Goal: Task Accomplishment & Management: Manage account settings

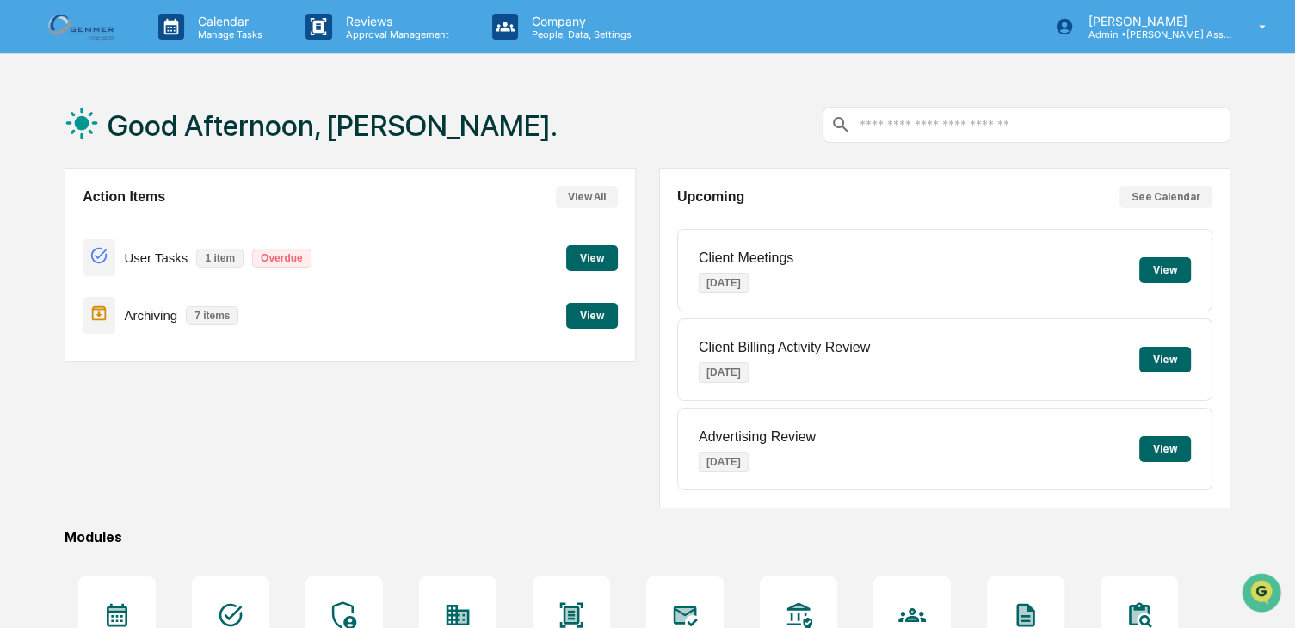
click at [603, 315] on button "View" at bounding box center [592, 316] width 52 height 26
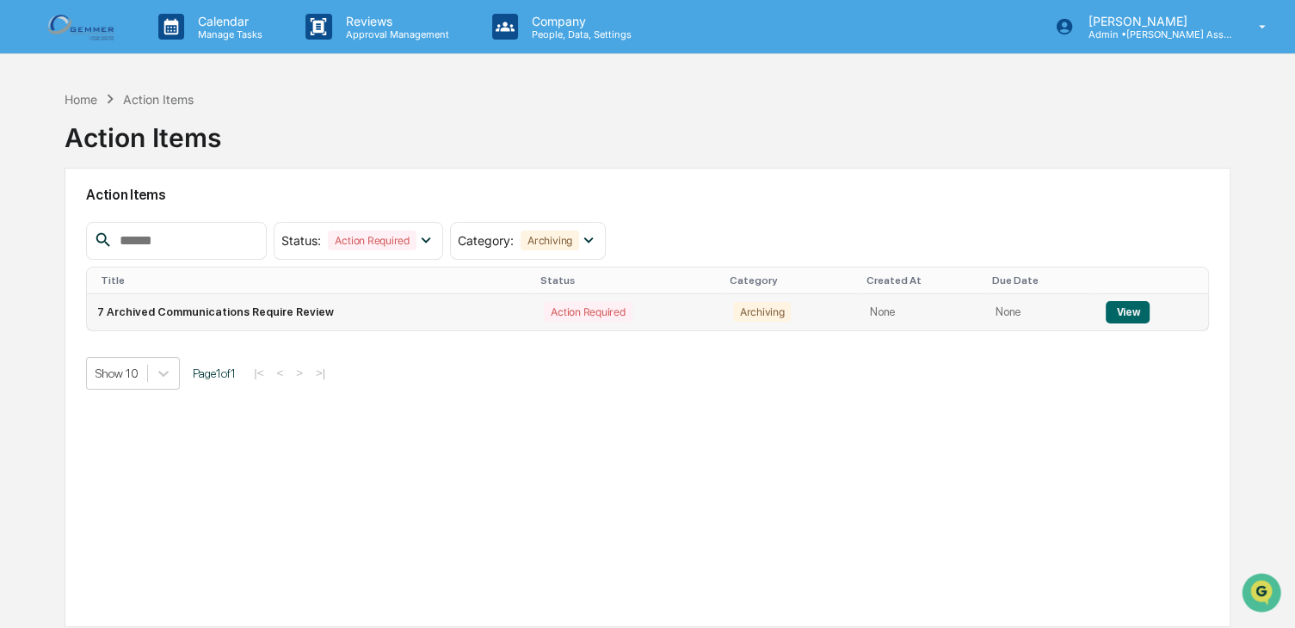
click at [1115, 313] on button "View" at bounding box center [1127, 312] width 44 height 22
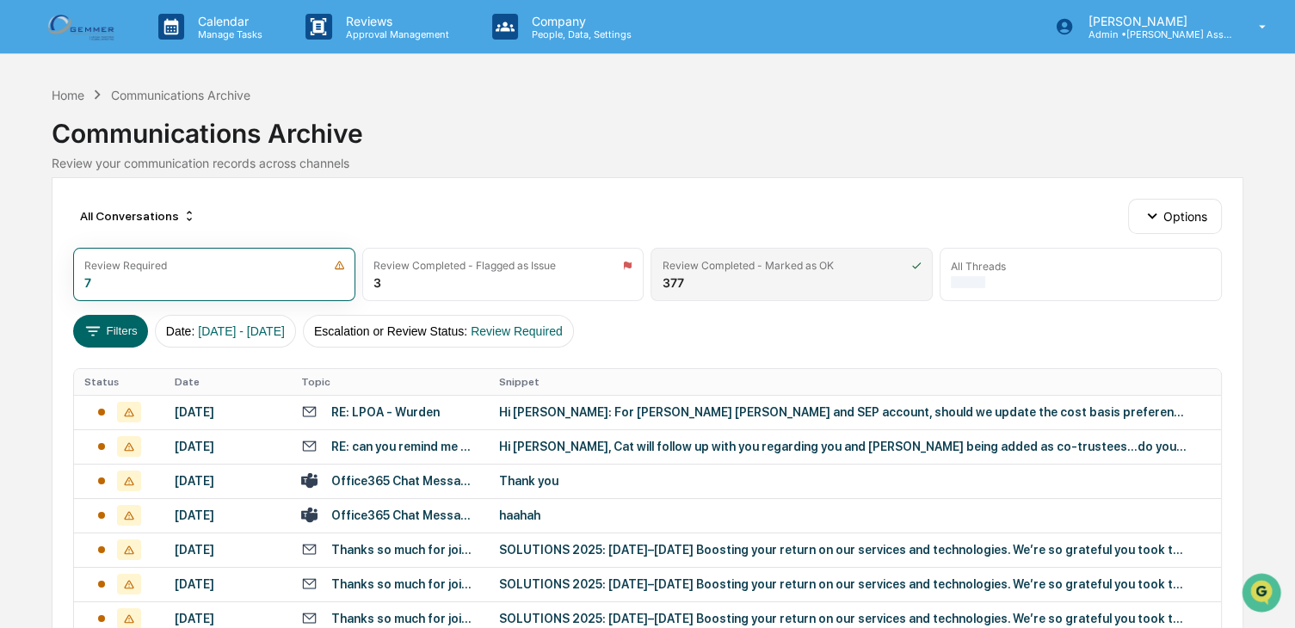
scroll to position [104, 0]
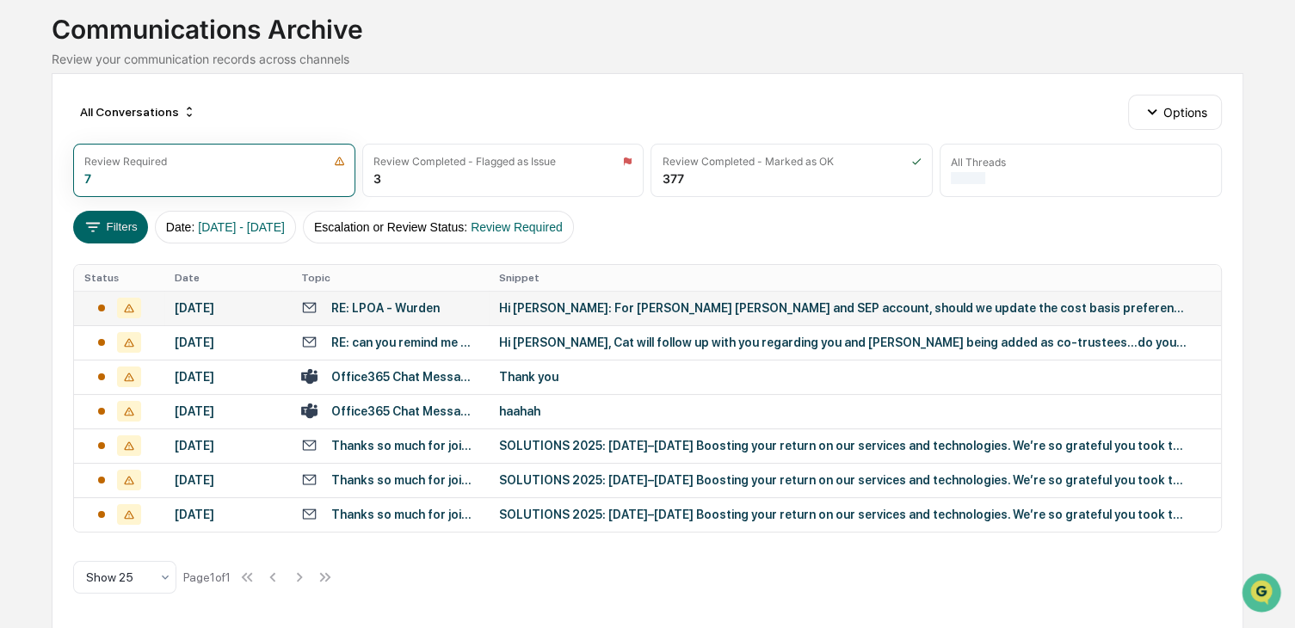
click at [222, 301] on div "[DATE]" at bounding box center [228, 308] width 106 height 14
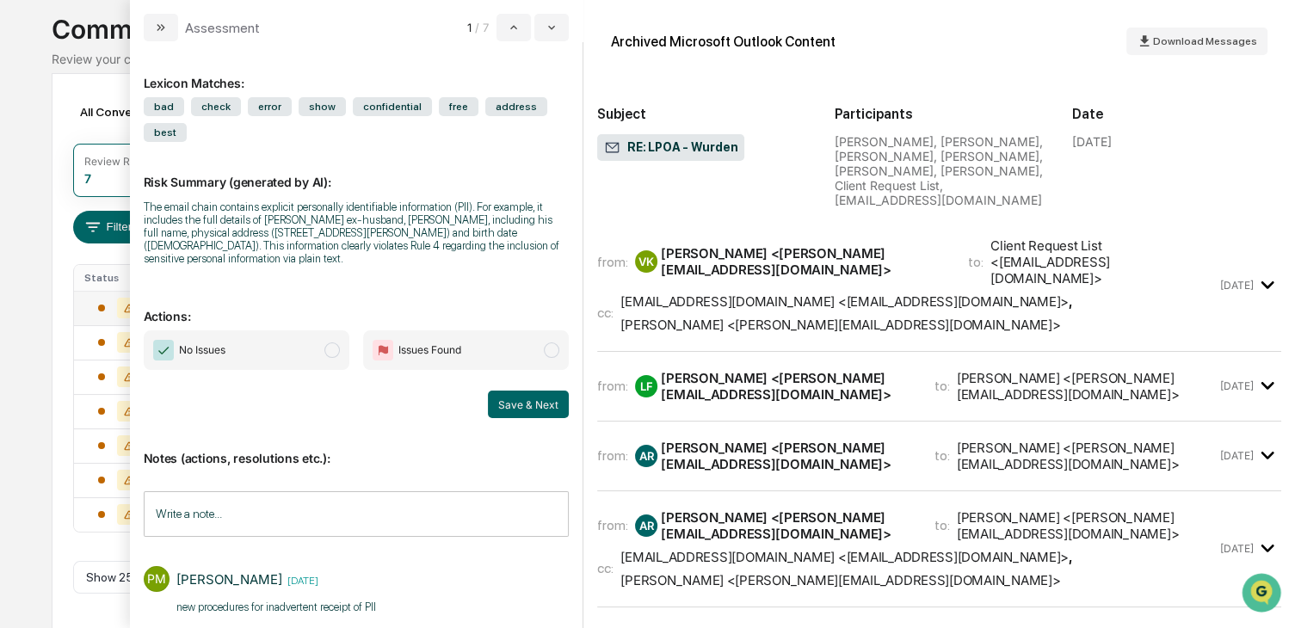
click at [893, 370] on div "[PERSON_NAME] <[PERSON_NAME][EMAIL_ADDRESS][DOMAIN_NAME]>" at bounding box center [787, 386] width 252 height 33
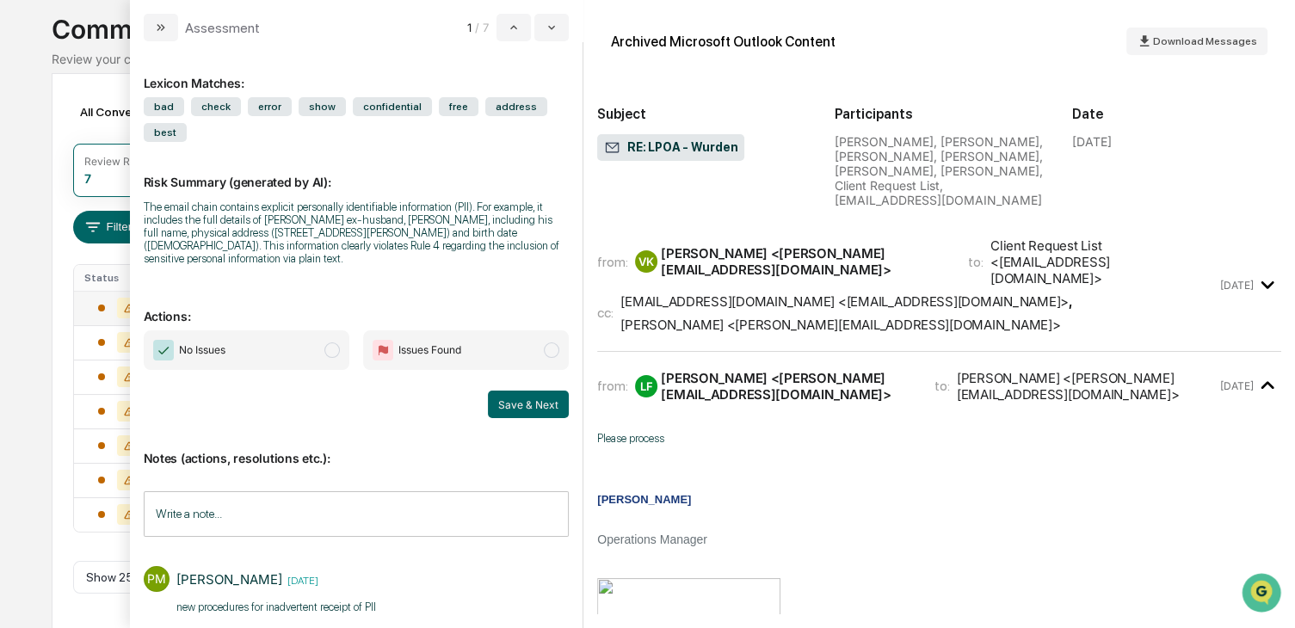
click at [893, 456] on p "modal" at bounding box center [939, 462] width 684 height 13
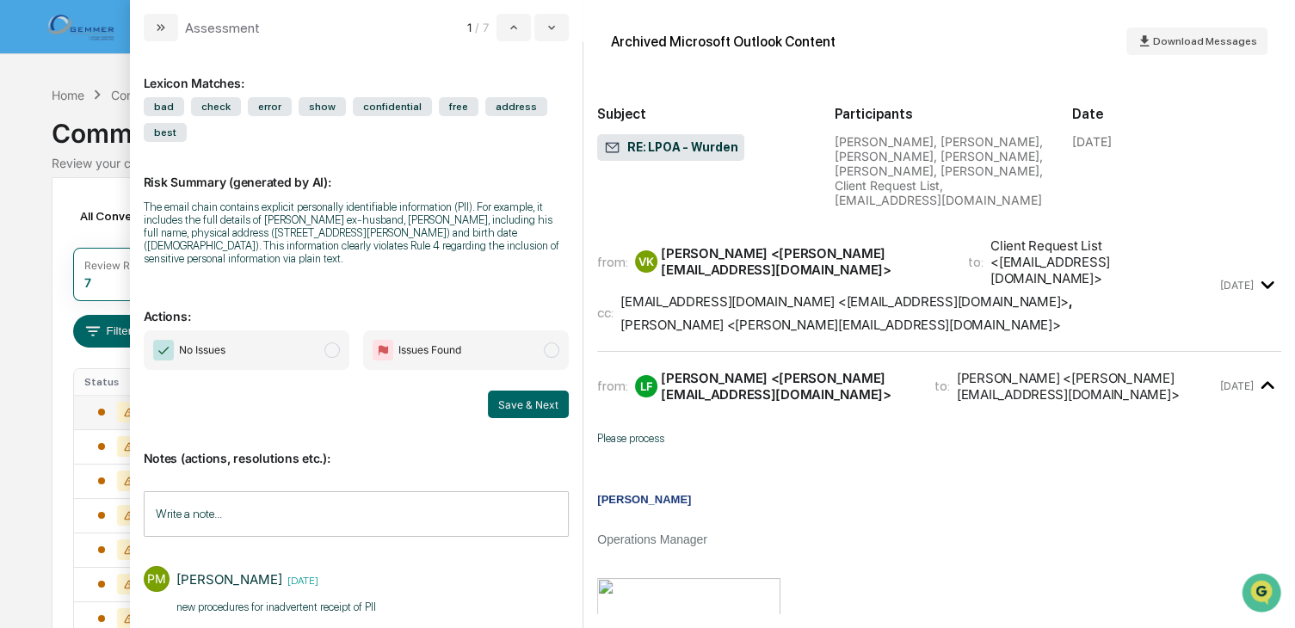
scroll to position [895, 0]
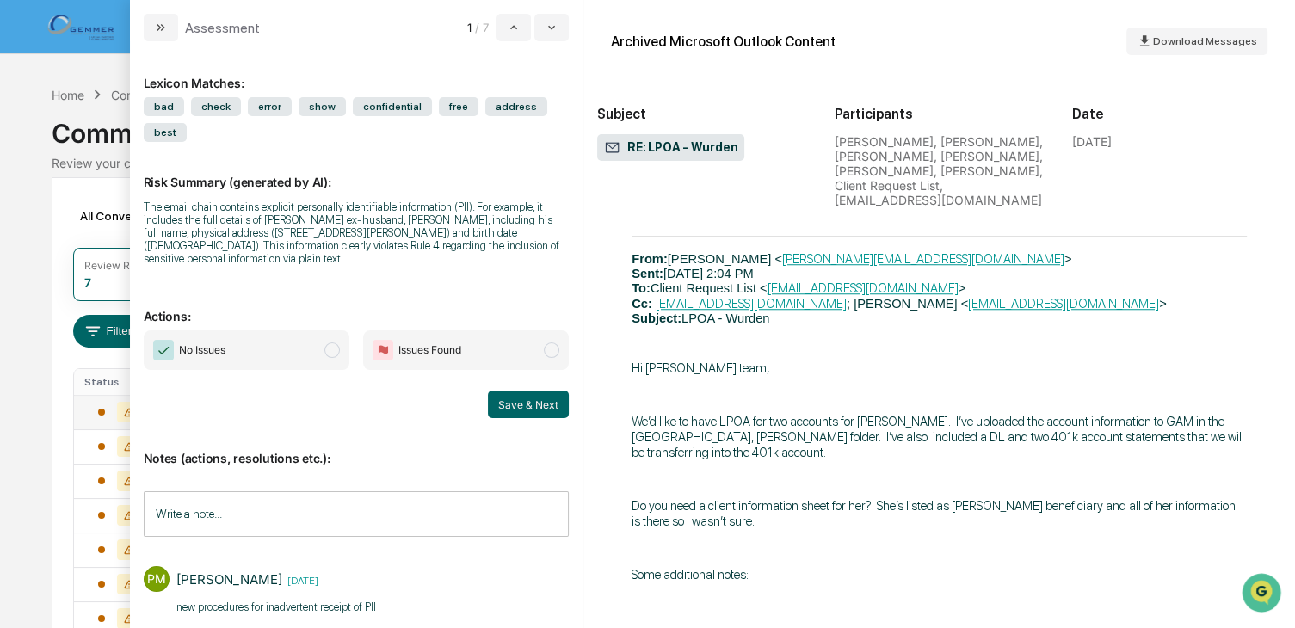
scroll to position [8657, 0]
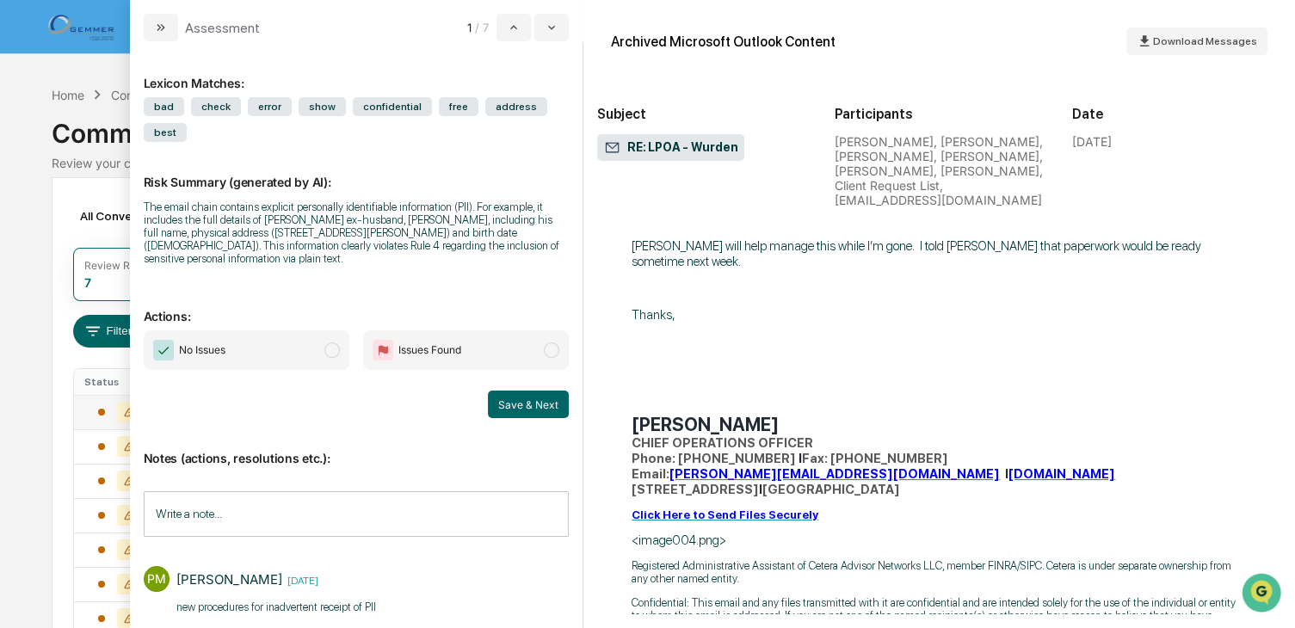
click at [1171, 41] on span "Download Messages" at bounding box center [1205, 41] width 104 height 12
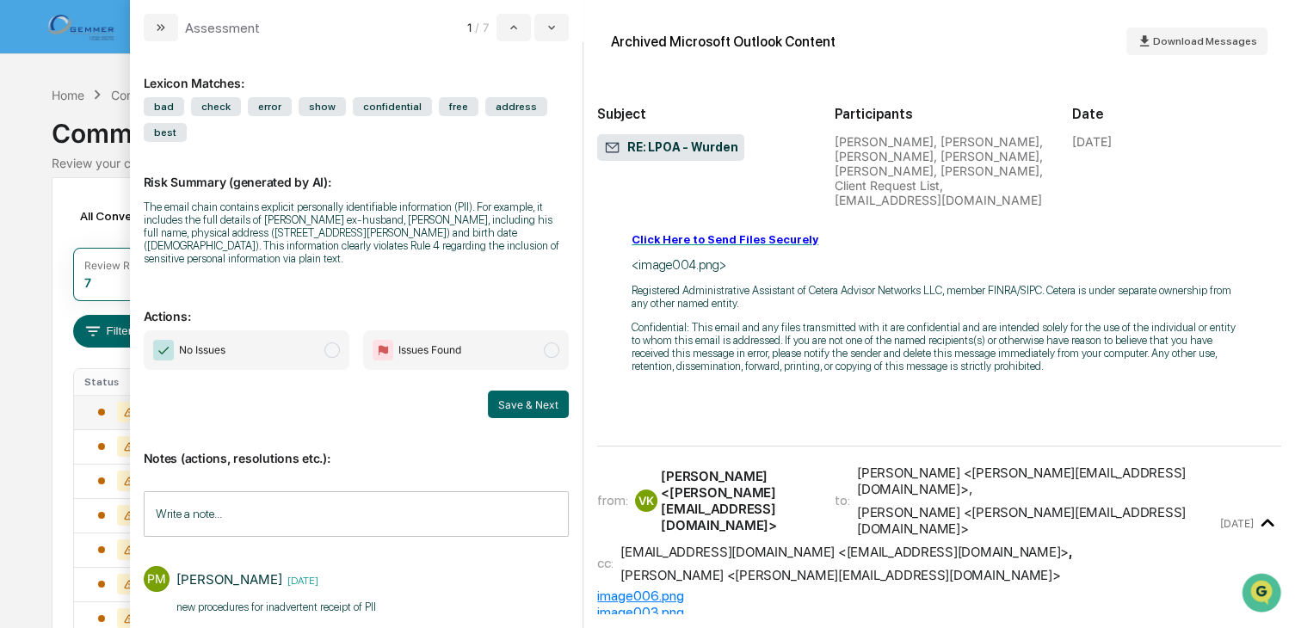
scroll to position [8726, 0]
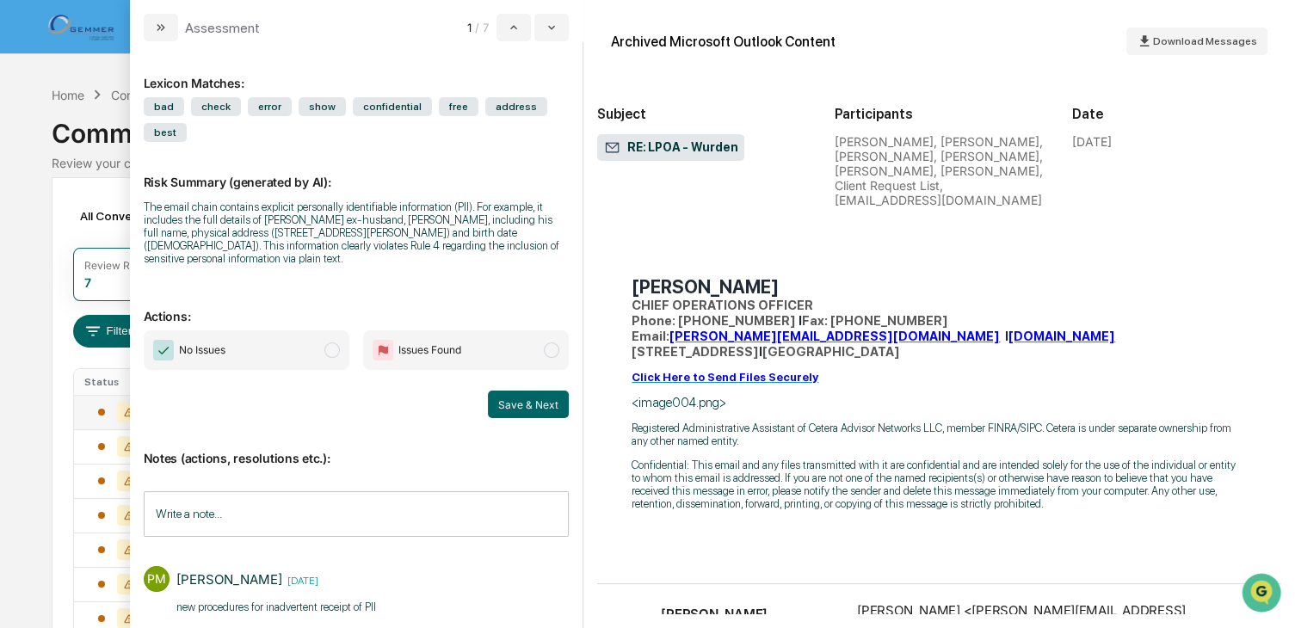
drag, startPoint x: 144, startPoint y: 206, endPoint x: 302, endPoint y: 268, distance: 169.7
click at [302, 268] on div "Risk Summary (generated by AI): The email chain contains explicit personally id…" at bounding box center [357, 209] width 426 height 134
copy div "The email chain contains explicit personally identifiable information (PII). Fo…"
click at [410, 237] on div "The email chain contains explicit personally identifiable information (PII). Fo…" at bounding box center [357, 232] width 426 height 65
drag, startPoint x: 212, startPoint y: 247, endPoint x: 317, endPoint y: 282, distance: 111.5
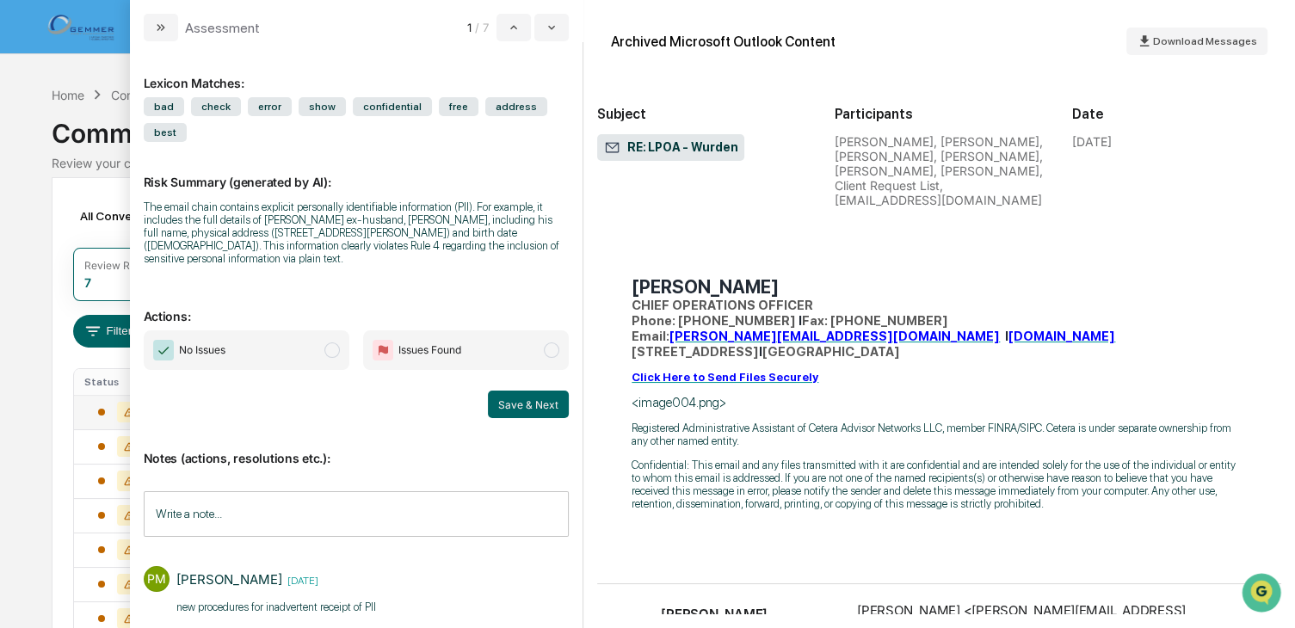
click at [317, 282] on div "Lexicon Matches: bad check error show confidential free address best Risk Summa…" at bounding box center [357, 329] width 426 height 548
copy div "This information clearly violates Rule 4 regarding the inclusion of sensitive p…"
click at [1254, 591] on img "Open customer support" at bounding box center [1261, 593] width 43 height 34
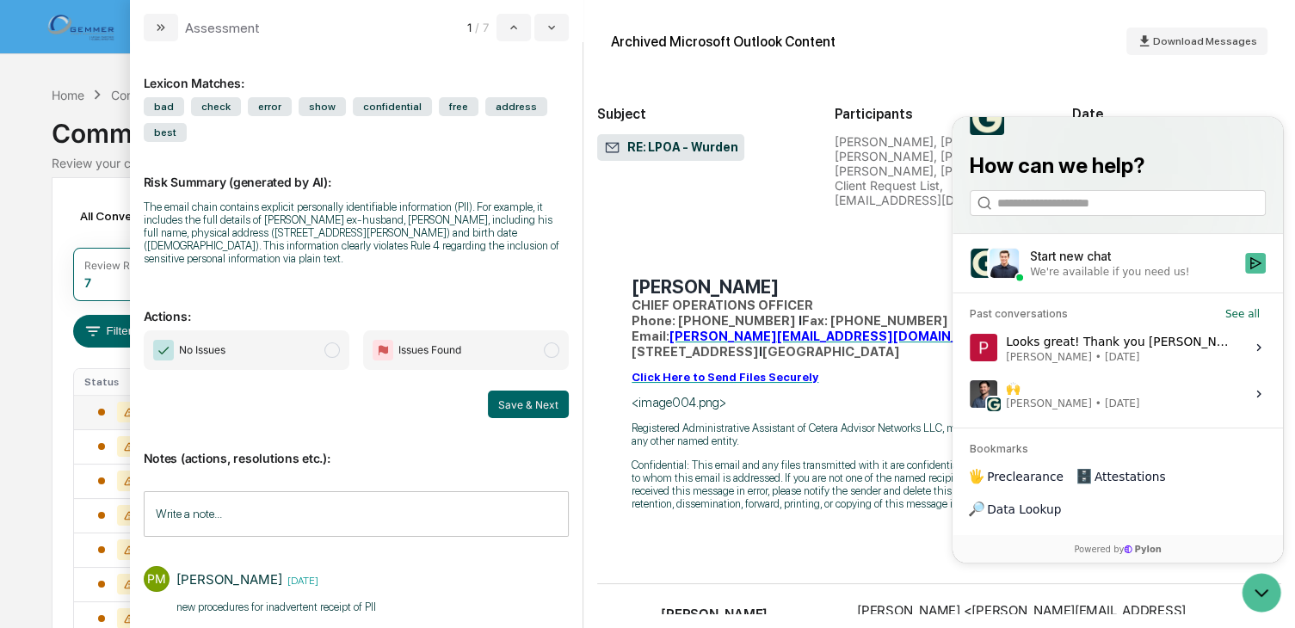
click at [1061, 410] on span "[PERSON_NAME]" at bounding box center [1049, 403] width 86 height 14
click at [970, 394] on button "View issue" at bounding box center [969, 393] width 1 height 1
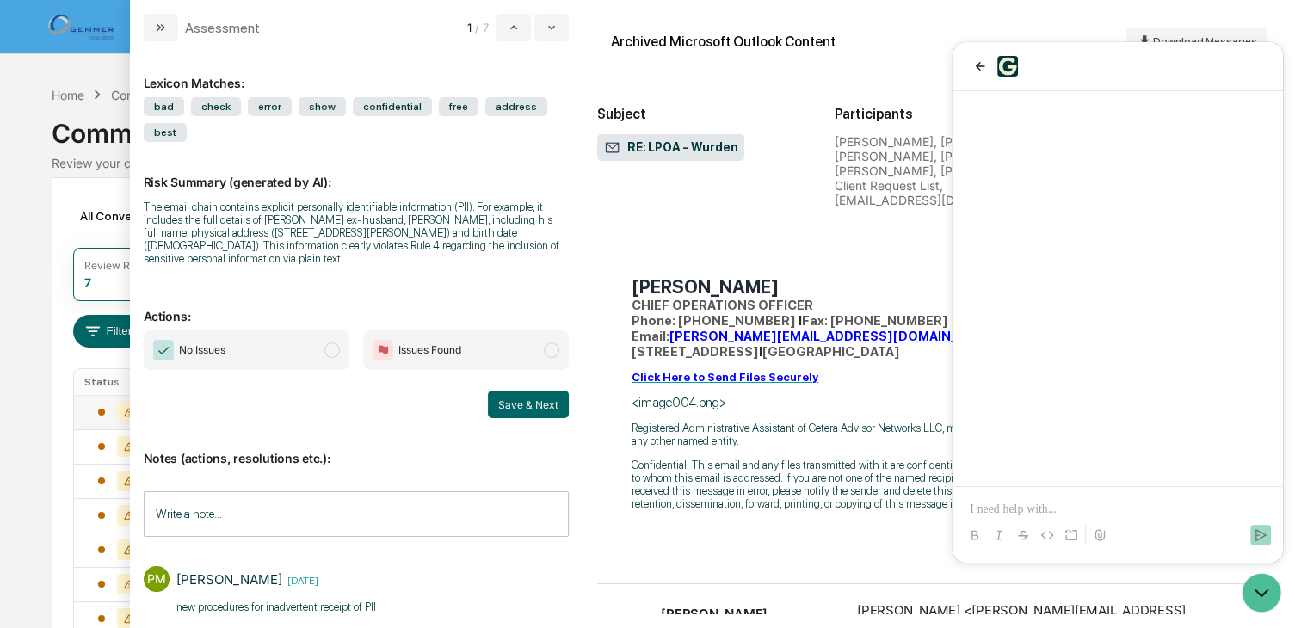
scroll to position [38, 0]
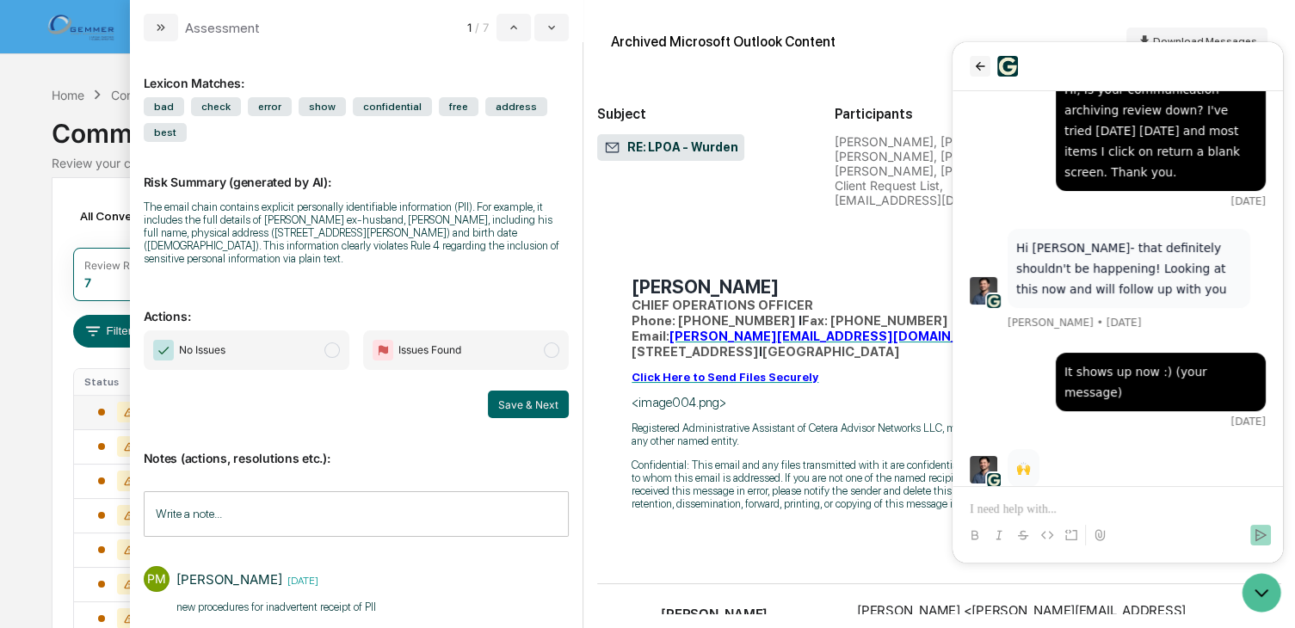
click at [974, 62] on icon "back" at bounding box center [980, 66] width 14 height 14
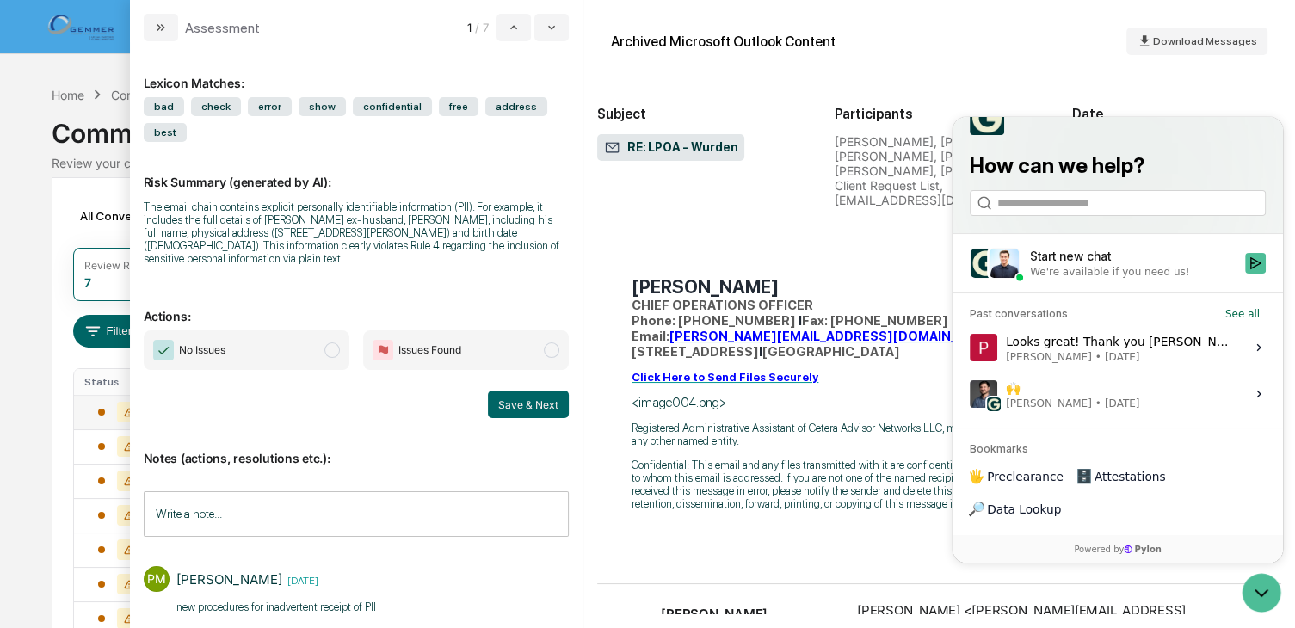
click at [1075, 278] on div "We're available if you need us!" at bounding box center [1109, 271] width 159 height 14
click at [1245, 273] on button "Start new chat We're available if you need us!" at bounding box center [1255, 262] width 21 height 21
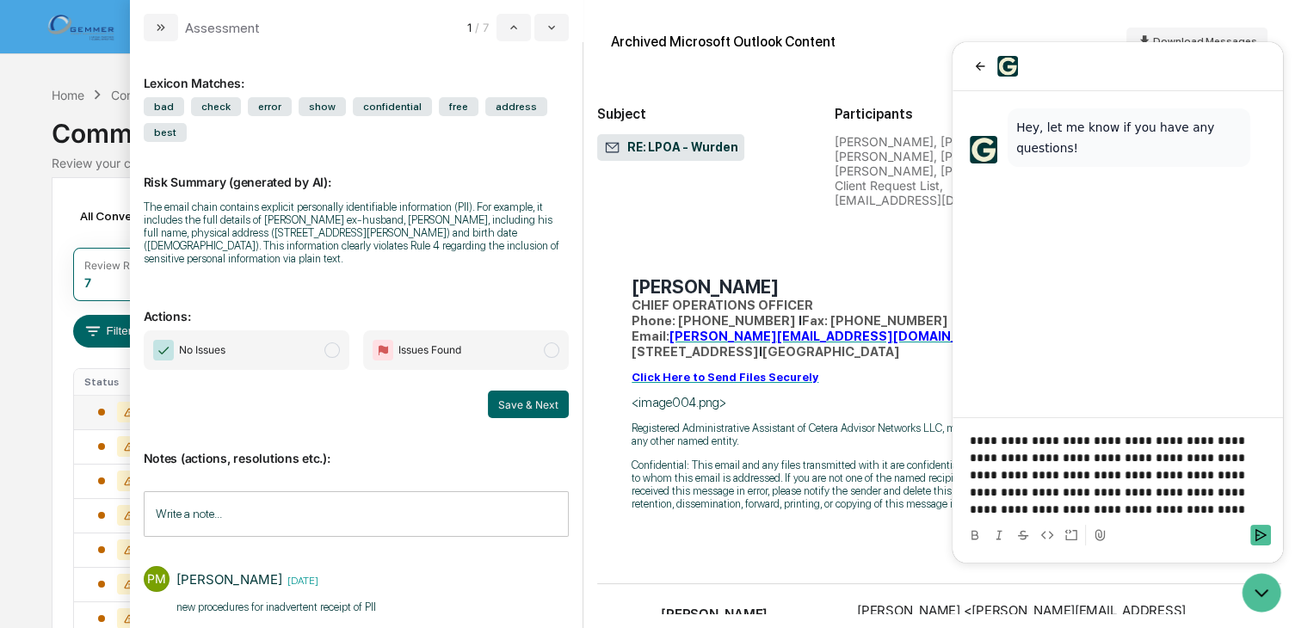
click at [1037, 473] on p "**********" at bounding box center [1118, 475] width 296 height 86
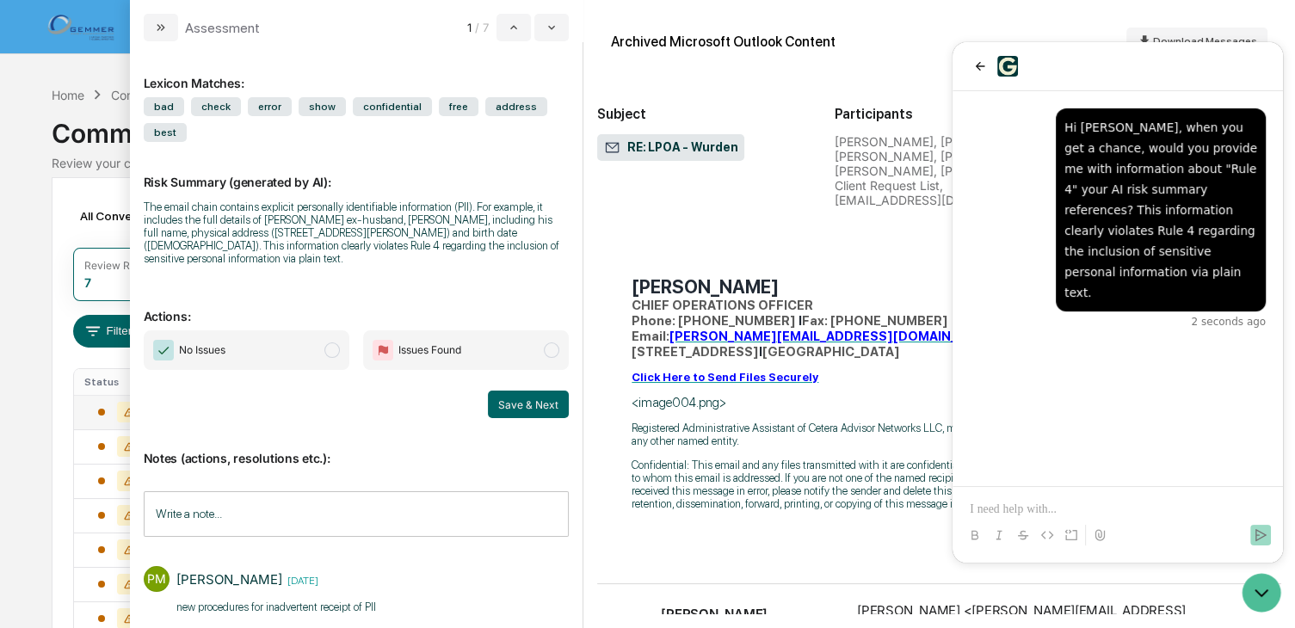
click at [1052, 499] on div at bounding box center [1117, 519] width 317 height 65
click at [1054, 511] on p at bounding box center [1118, 509] width 296 height 17
click at [1040, 513] on p at bounding box center [1118, 509] width 296 height 17
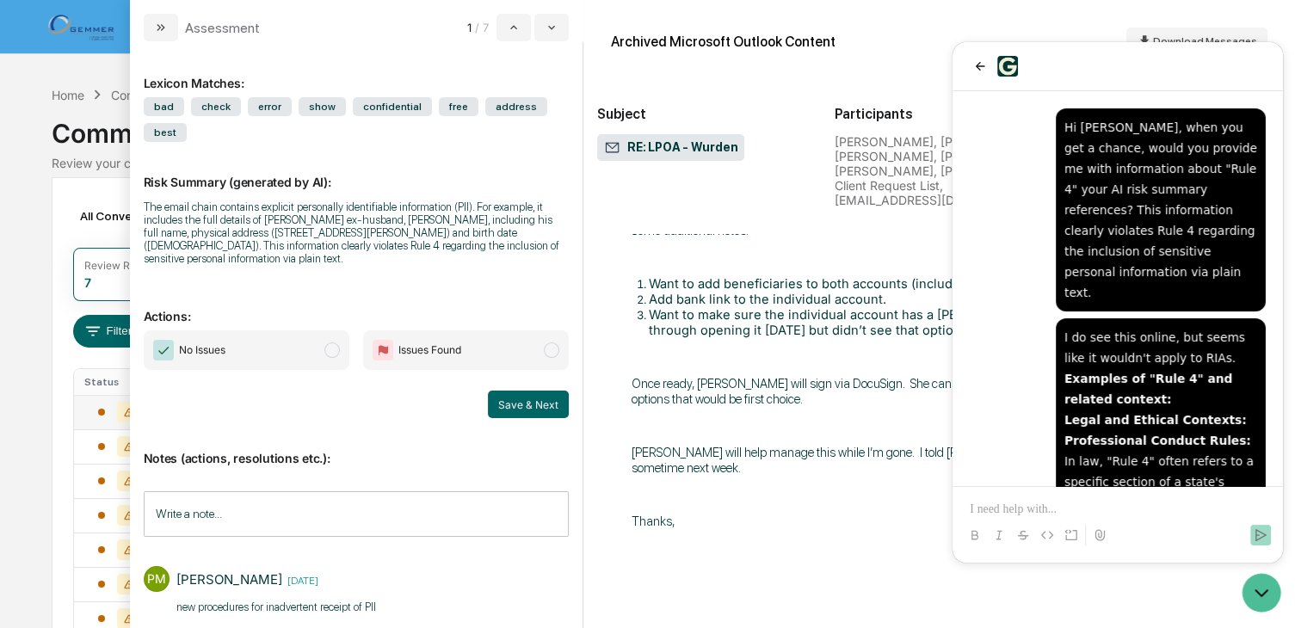
scroll to position [69, 0]
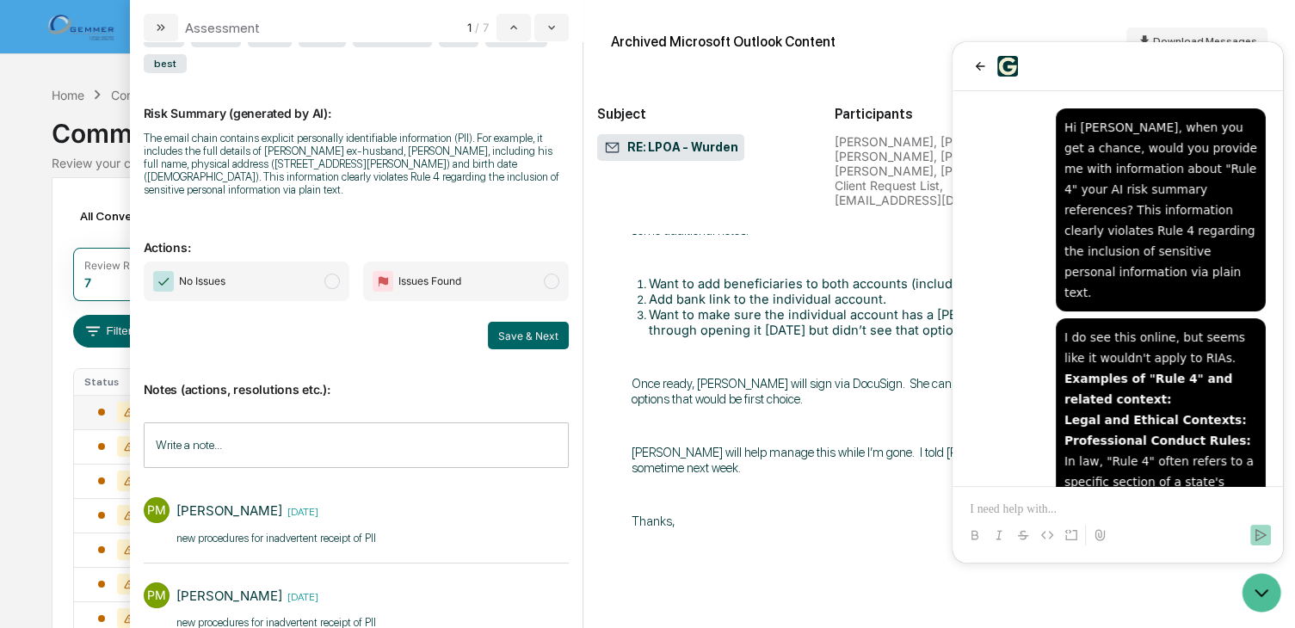
click at [544, 281] on span "modal" at bounding box center [551, 281] width 15 height 15
click at [544, 277] on span "modal" at bounding box center [551, 281] width 15 height 15
click at [544, 283] on span "modal" at bounding box center [551, 281] width 15 height 15
click at [973, 62] on icon "back" at bounding box center [980, 66] width 14 height 14
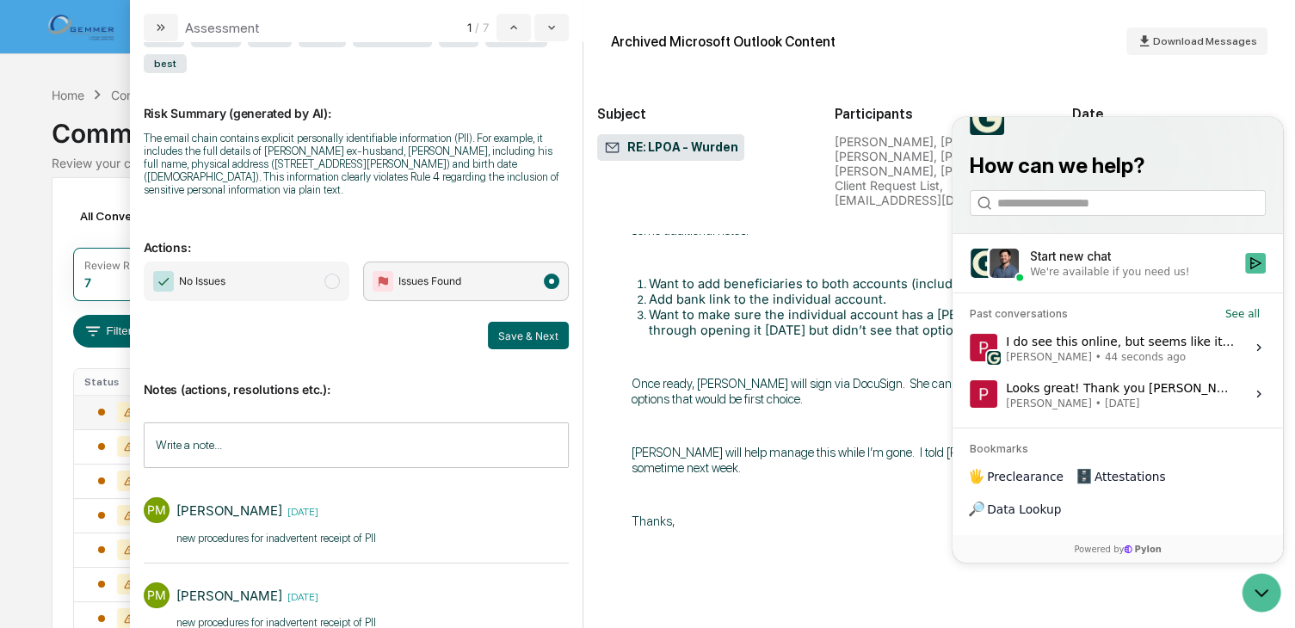
click at [343, 423] on input "Write a note..." at bounding box center [357, 445] width 426 height 46
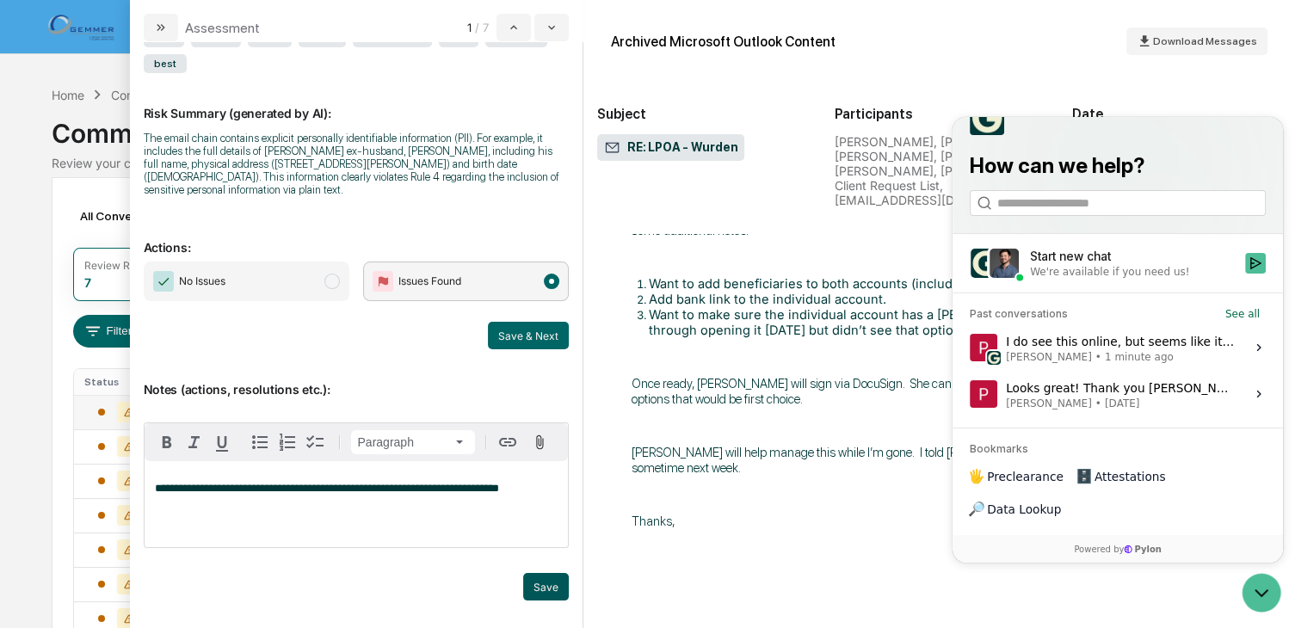
click at [529, 585] on button "Save" at bounding box center [546, 587] width 46 height 28
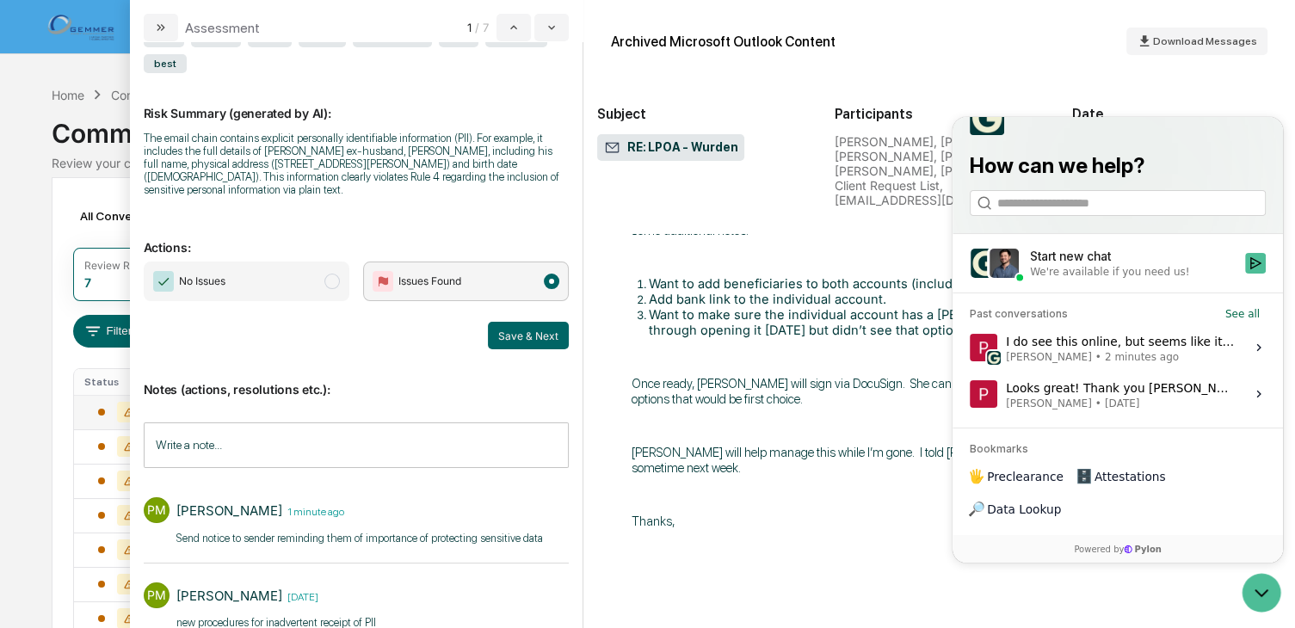
click at [829, 278] on div "﻿ Hi [PERSON_NAME]: I reviewed the paperwork you uploaded and need clarificatio…" at bounding box center [938, 36] width 615 height 1733
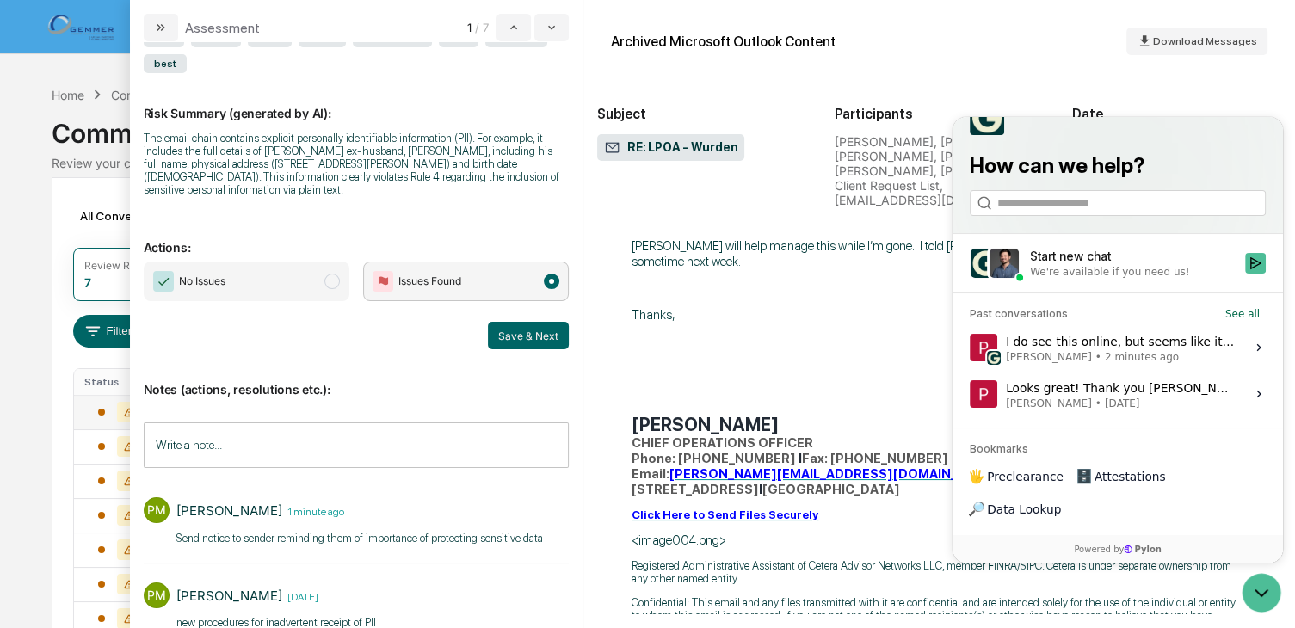
click at [1090, 67] on div "Archived Microsoft Outlook Content Download Messages" at bounding box center [939, 41] width 684 height 55
click at [1260, 594] on icon "Open customer support" at bounding box center [1261, 593] width 13 height 6
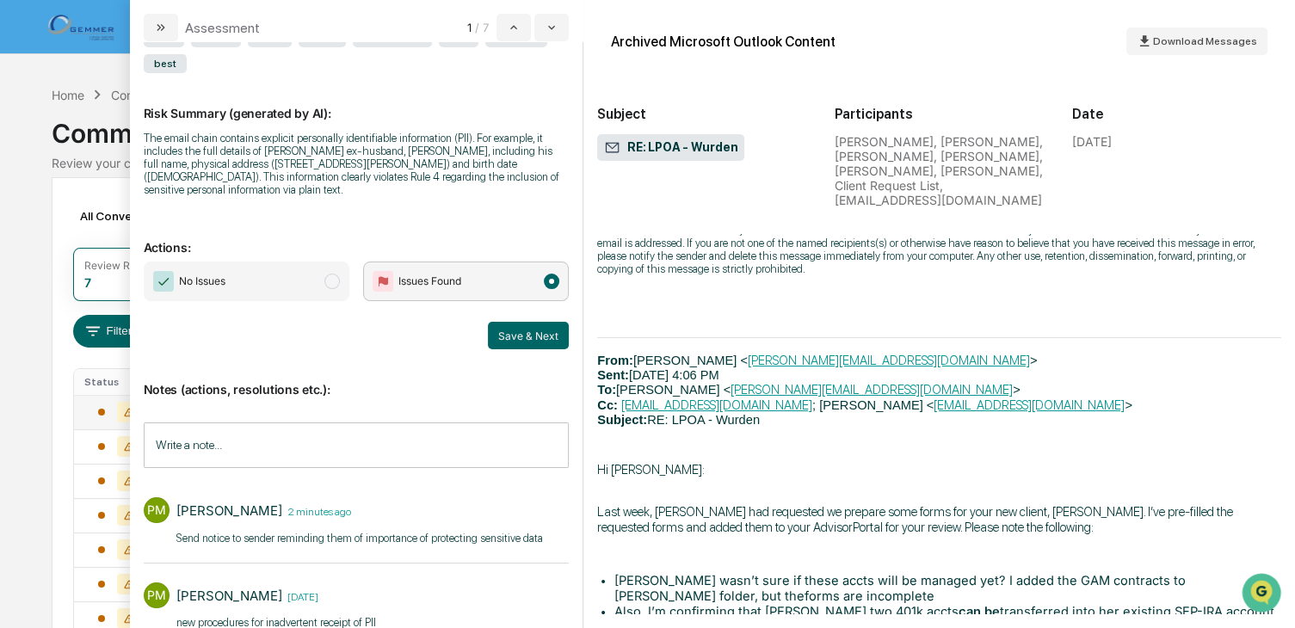
scroll to position [5904, 0]
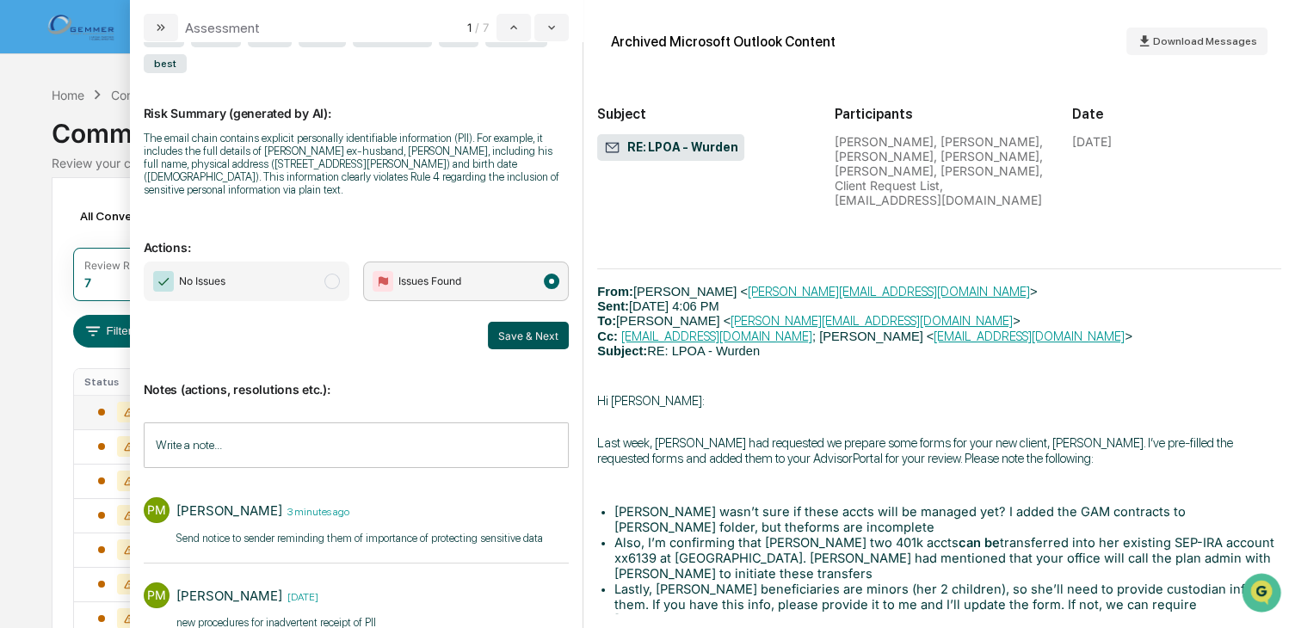
click at [516, 341] on button "Save & Next" at bounding box center [528, 336] width 81 height 28
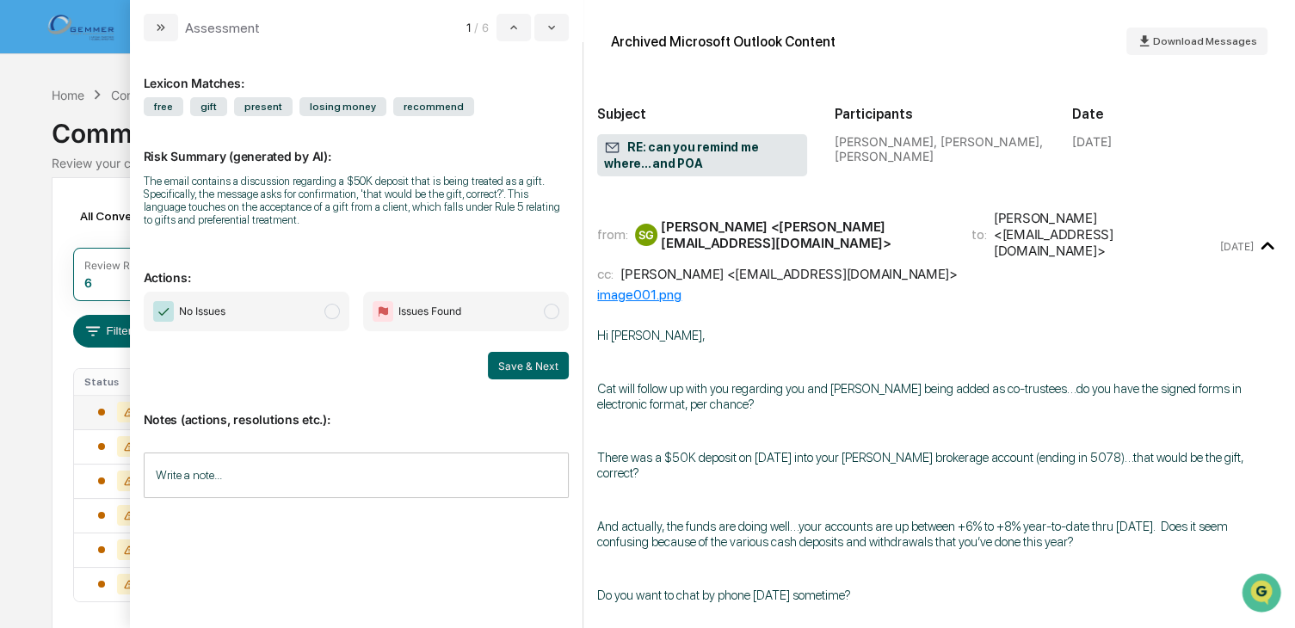
click at [554, 306] on span "modal" at bounding box center [551, 311] width 15 height 15
click at [334, 308] on span "modal" at bounding box center [331, 311] width 15 height 15
click at [331, 457] on input "Write a note..." at bounding box center [357, 476] width 426 height 46
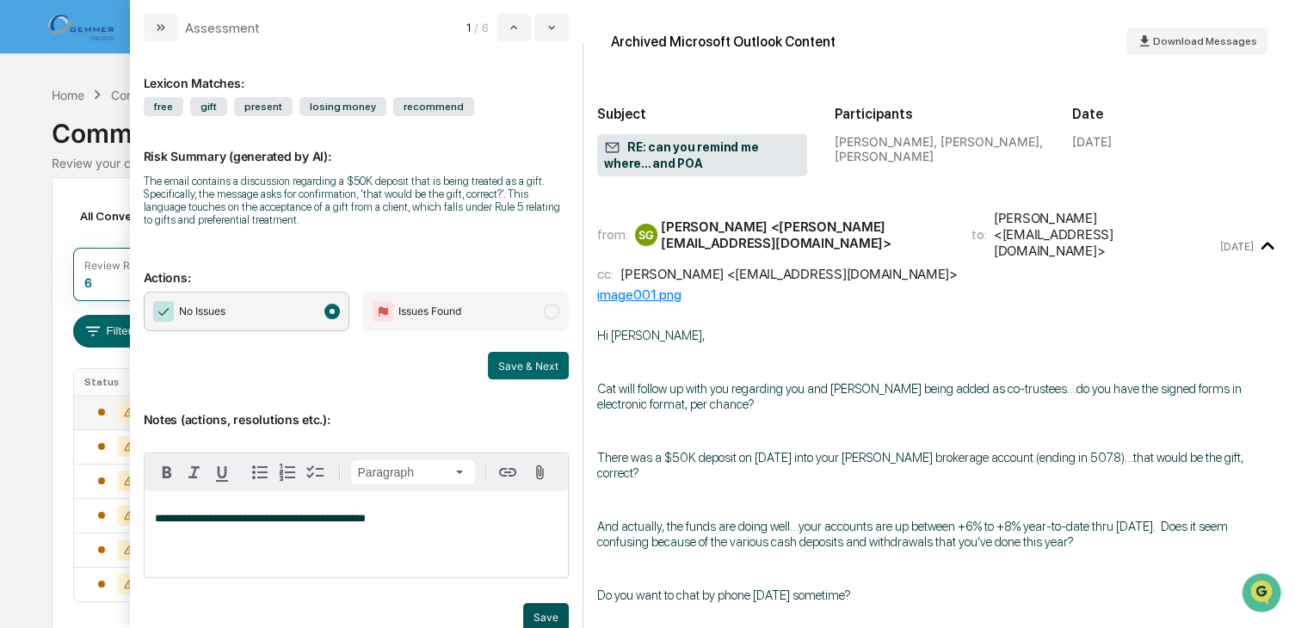
click at [537, 609] on button "Save" at bounding box center [546, 617] width 46 height 28
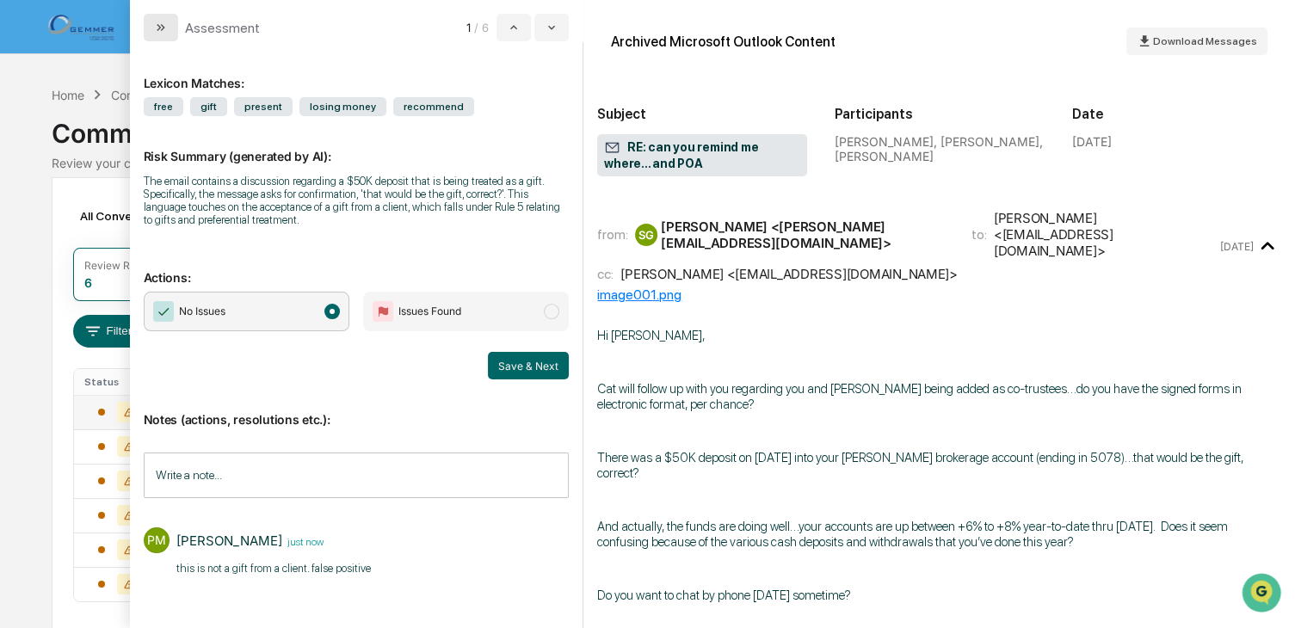
click at [154, 23] on icon "modal" at bounding box center [161, 28] width 14 height 14
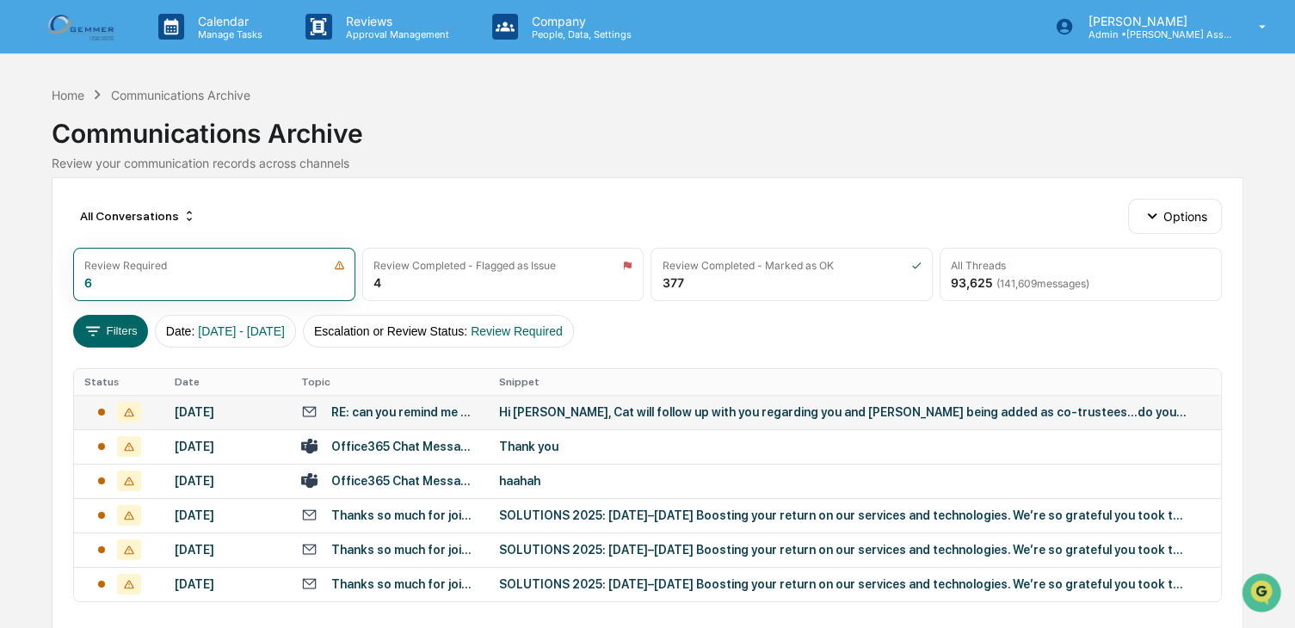
click at [734, 414] on div "Hi [PERSON_NAME], Cat will follow up with you regarding you and [PERSON_NAME] b…" at bounding box center [843, 412] width 688 height 14
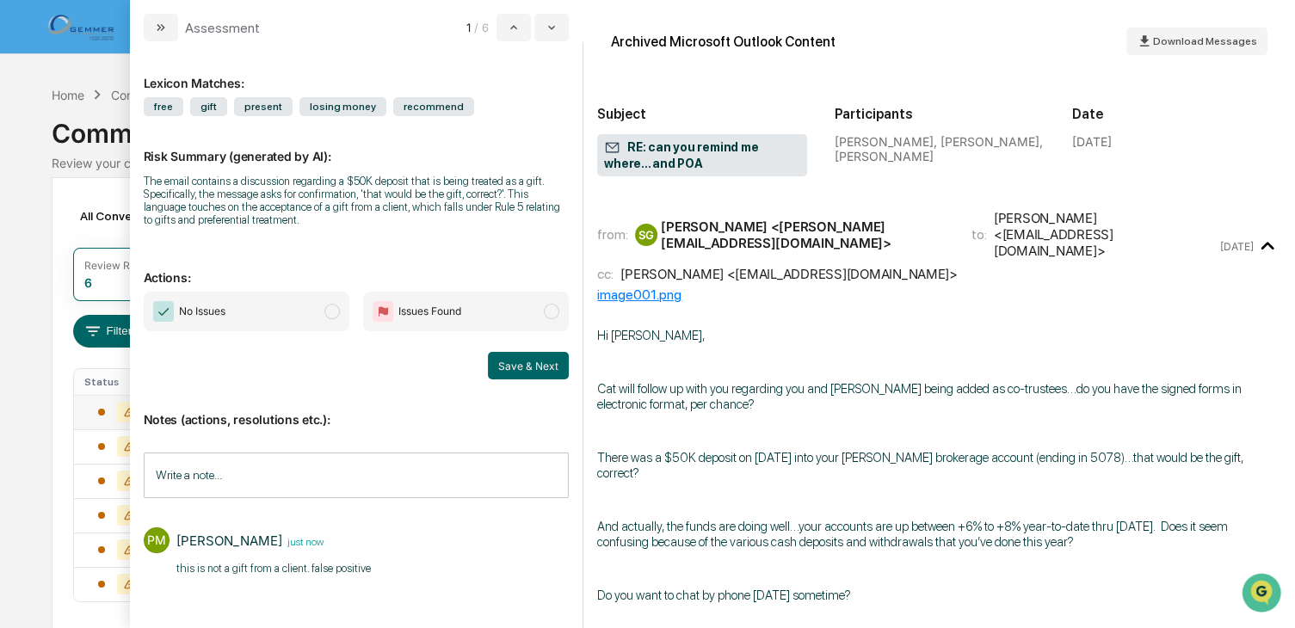
click at [329, 308] on span "modal" at bounding box center [331, 311] width 15 height 15
click at [509, 360] on button "Save & Next" at bounding box center [528, 366] width 81 height 28
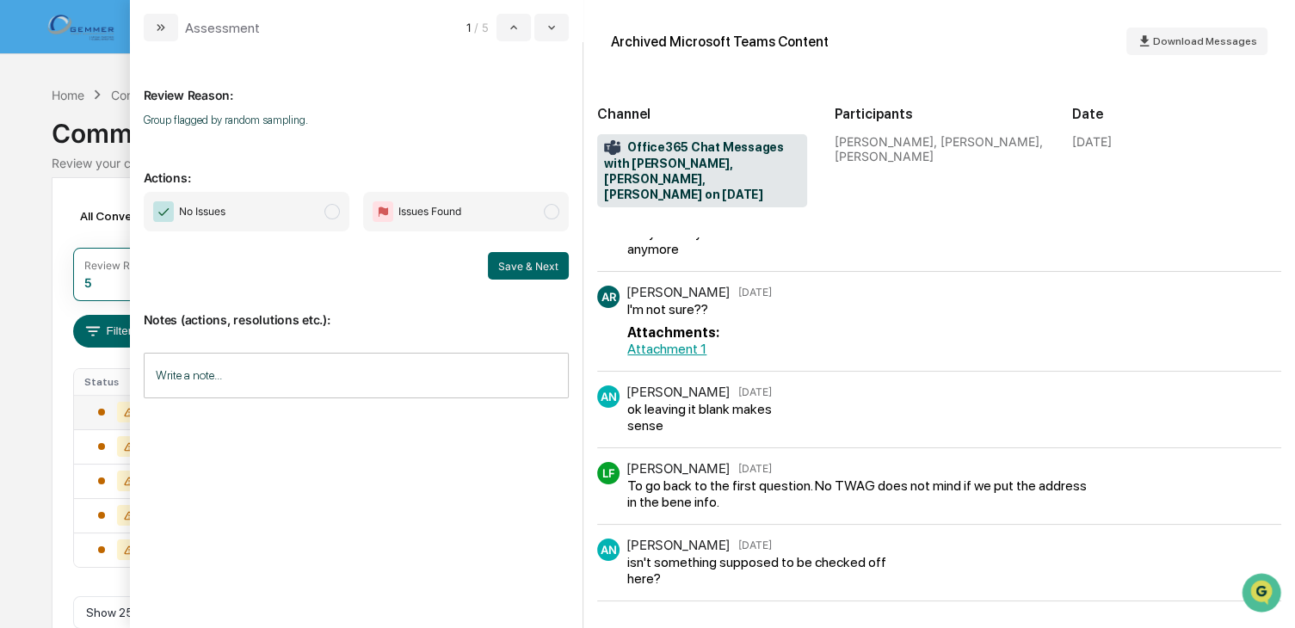
scroll to position [826, 0]
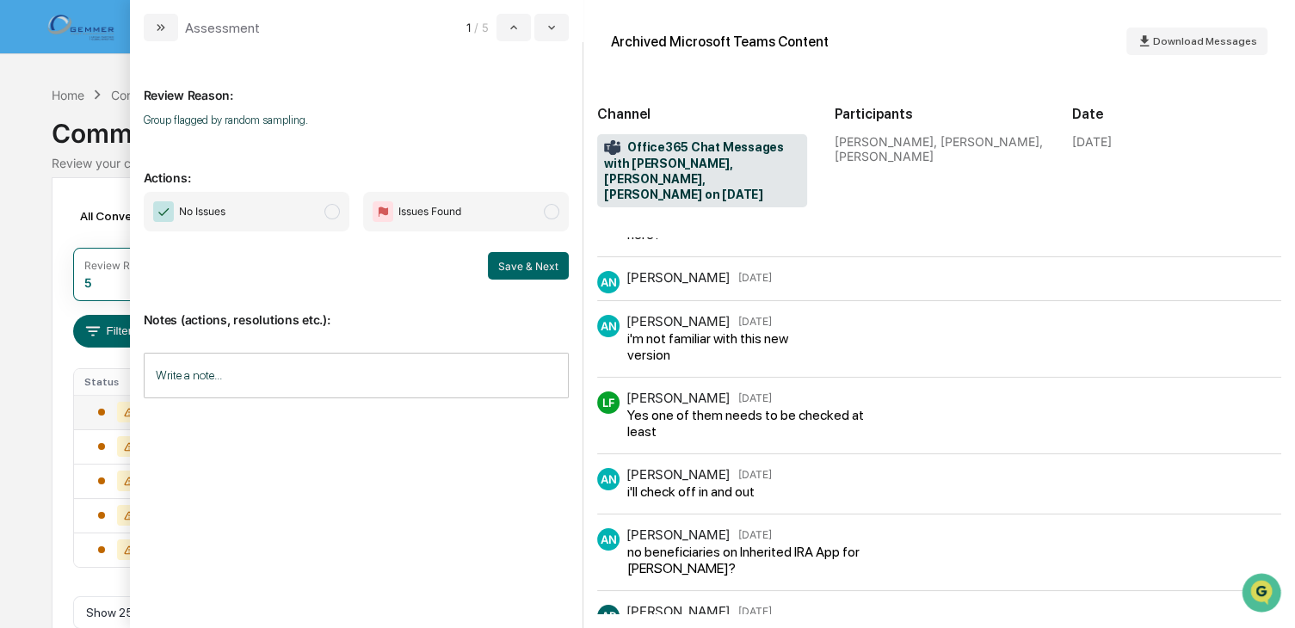
click at [330, 208] on span "modal" at bounding box center [331, 211] width 15 height 15
click at [517, 262] on button "Save & Next" at bounding box center [528, 266] width 81 height 28
